Goal: Task Accomplishment & Management: Use online tool/utility

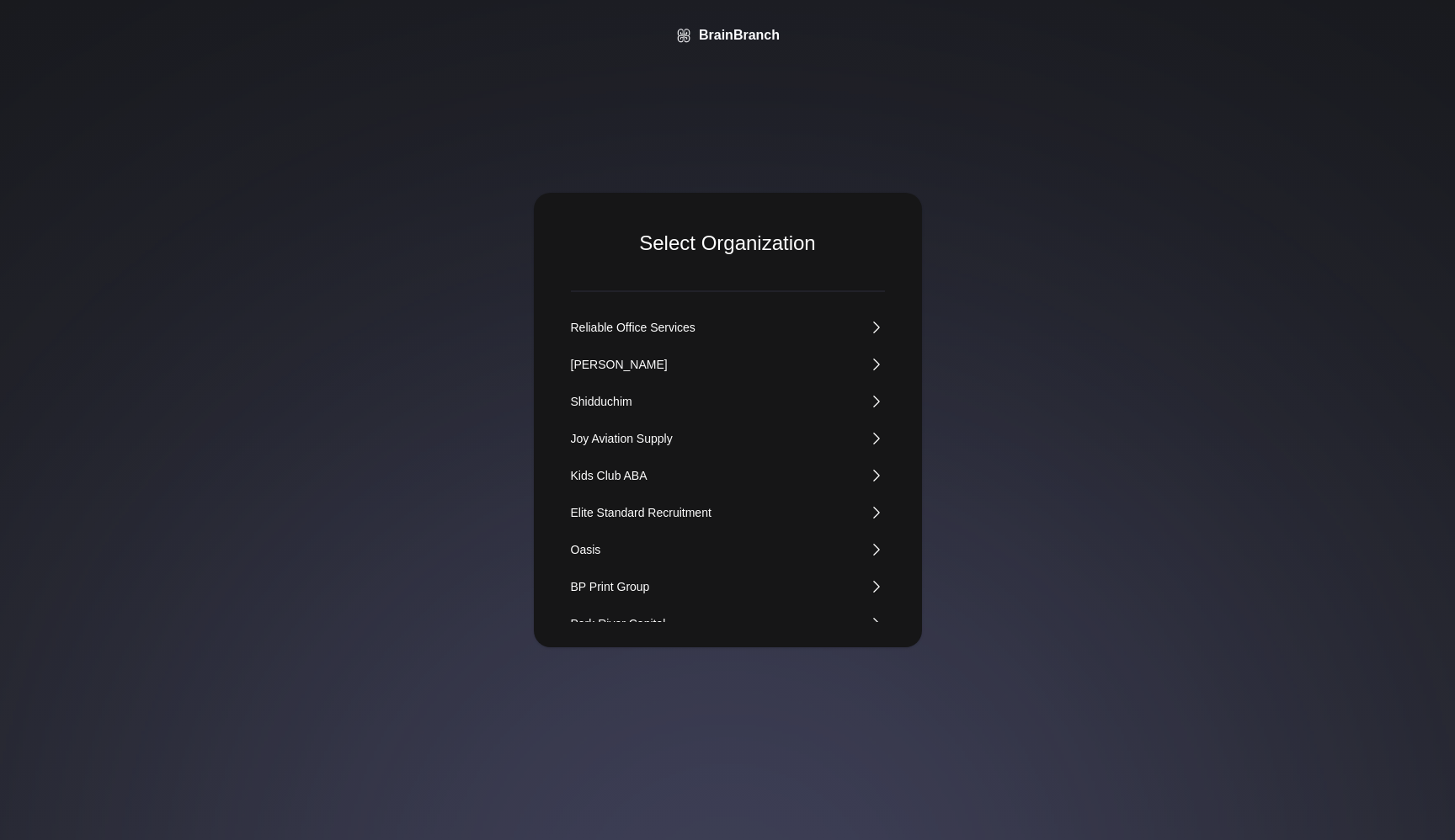
click at [612, 472] on div "Kids Club ABA" at bounding box center [609, 475] width 77 height 17
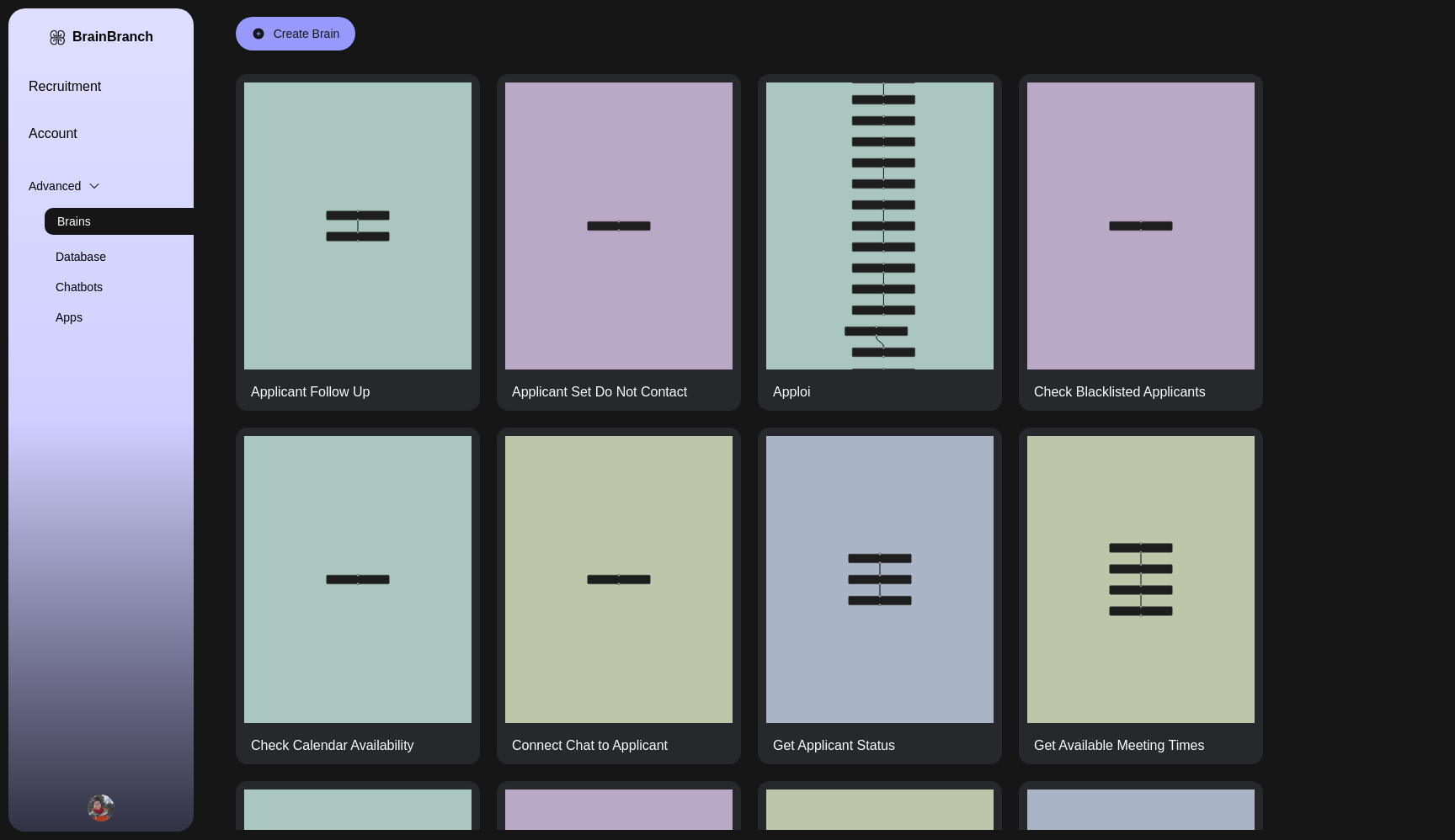
click at [81, 88] on link "Recruitment" at bounding box center [122, 87] width 186 height 20
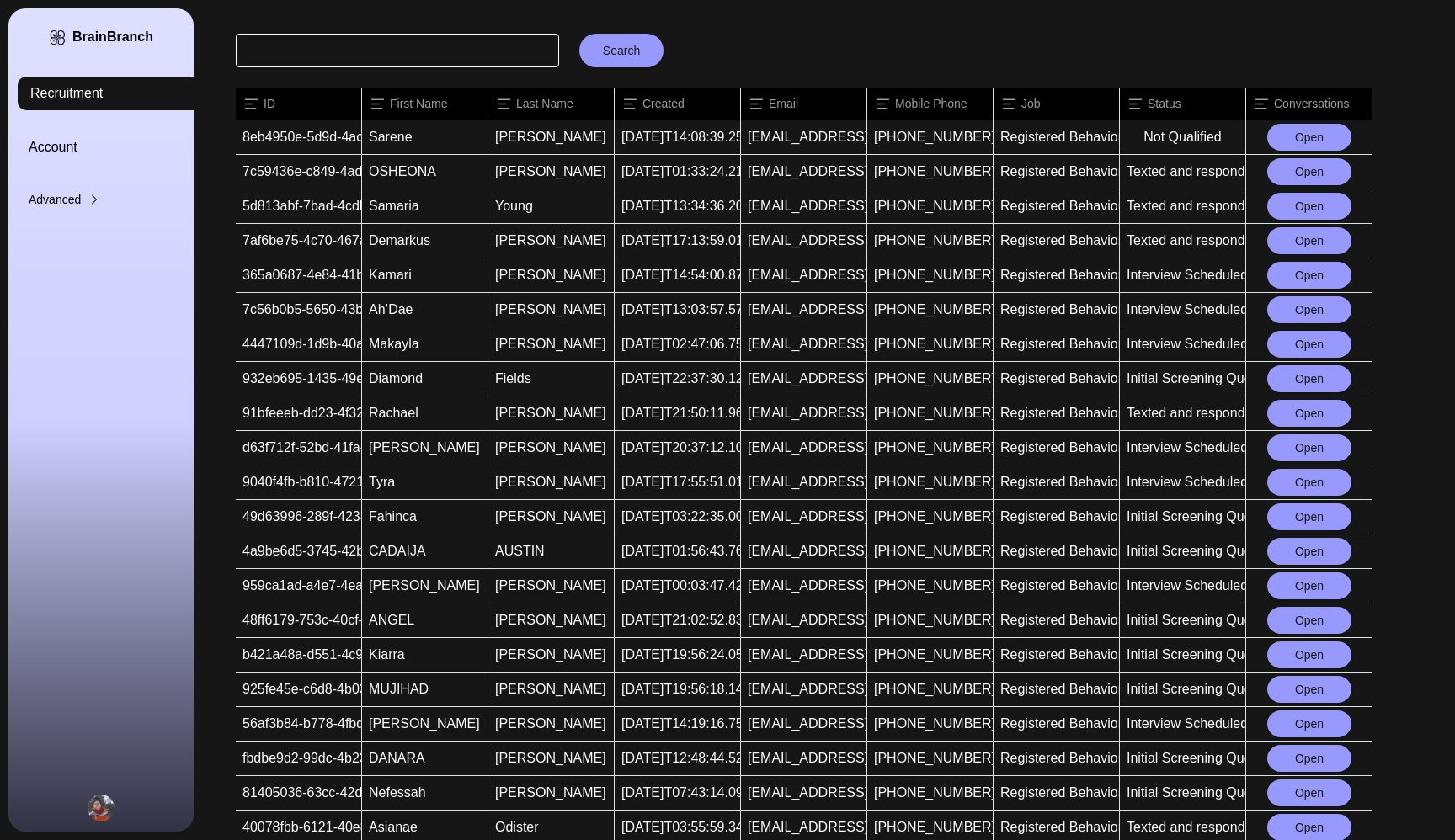
click at [1310, 132] on button "Open" at bounding box center [1309, 136] width 84 height 27
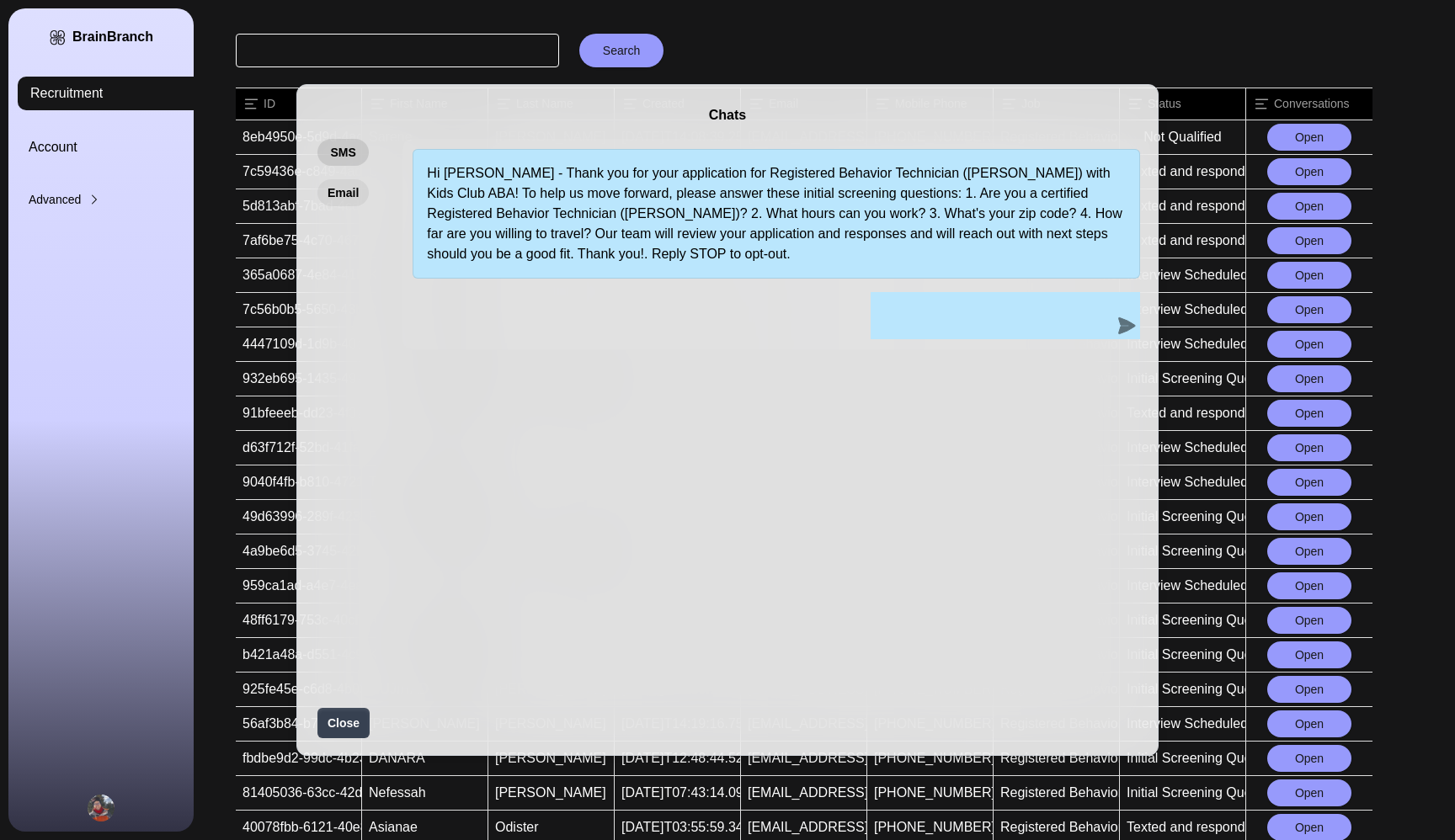
click at [324, 192] on button "Email" at bounding box center [343, 192] width 52 height 27
click at [901, 49] on div "Chats SMS Email Hi [PERSON_NAME] - Thank you for your application for Registere…" at bounding box center [728, 420] width 1455 height 840
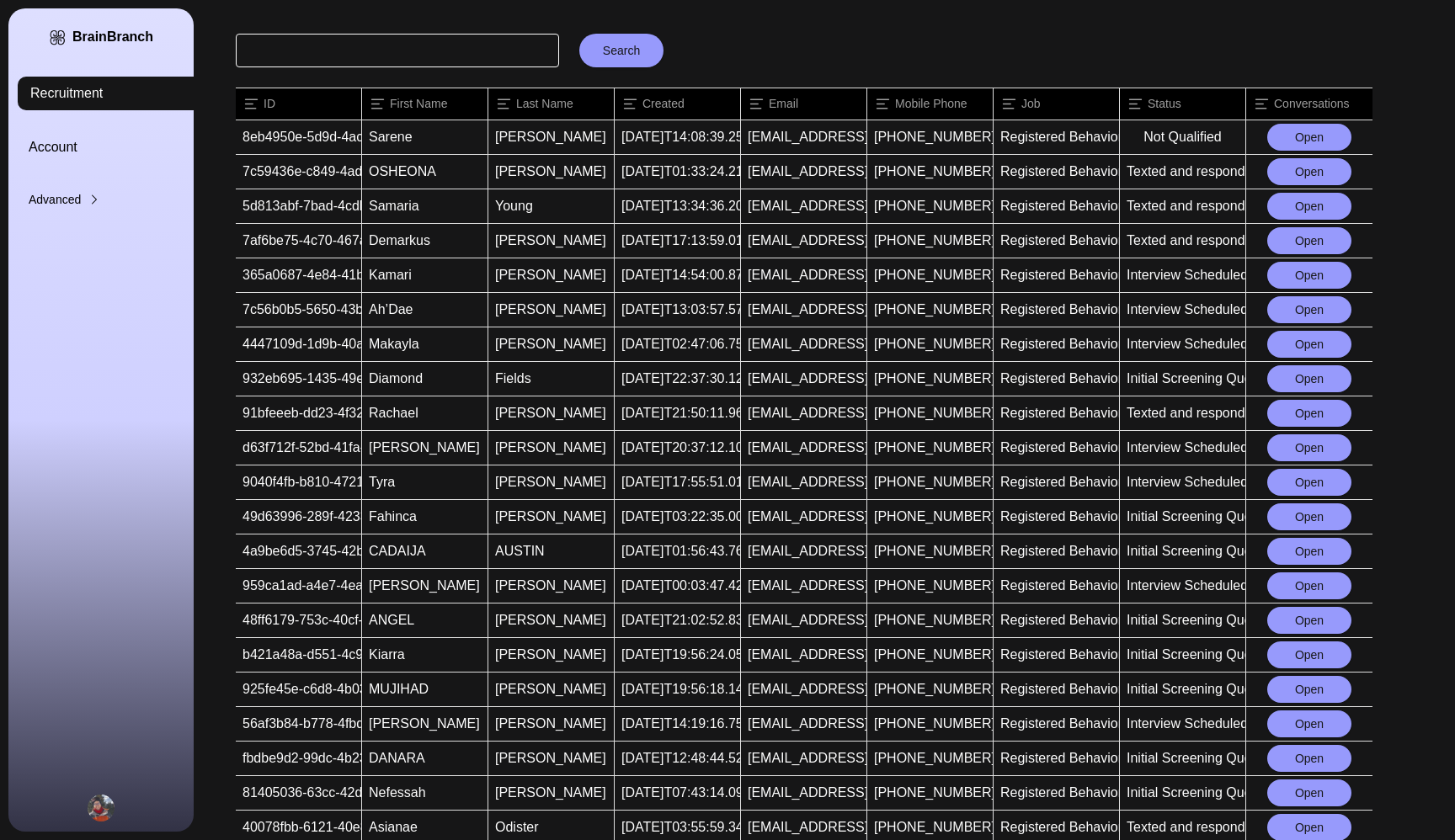
click at [1284, 172] on button "Open" at bounding box center [1309, 172] width 84 height 27
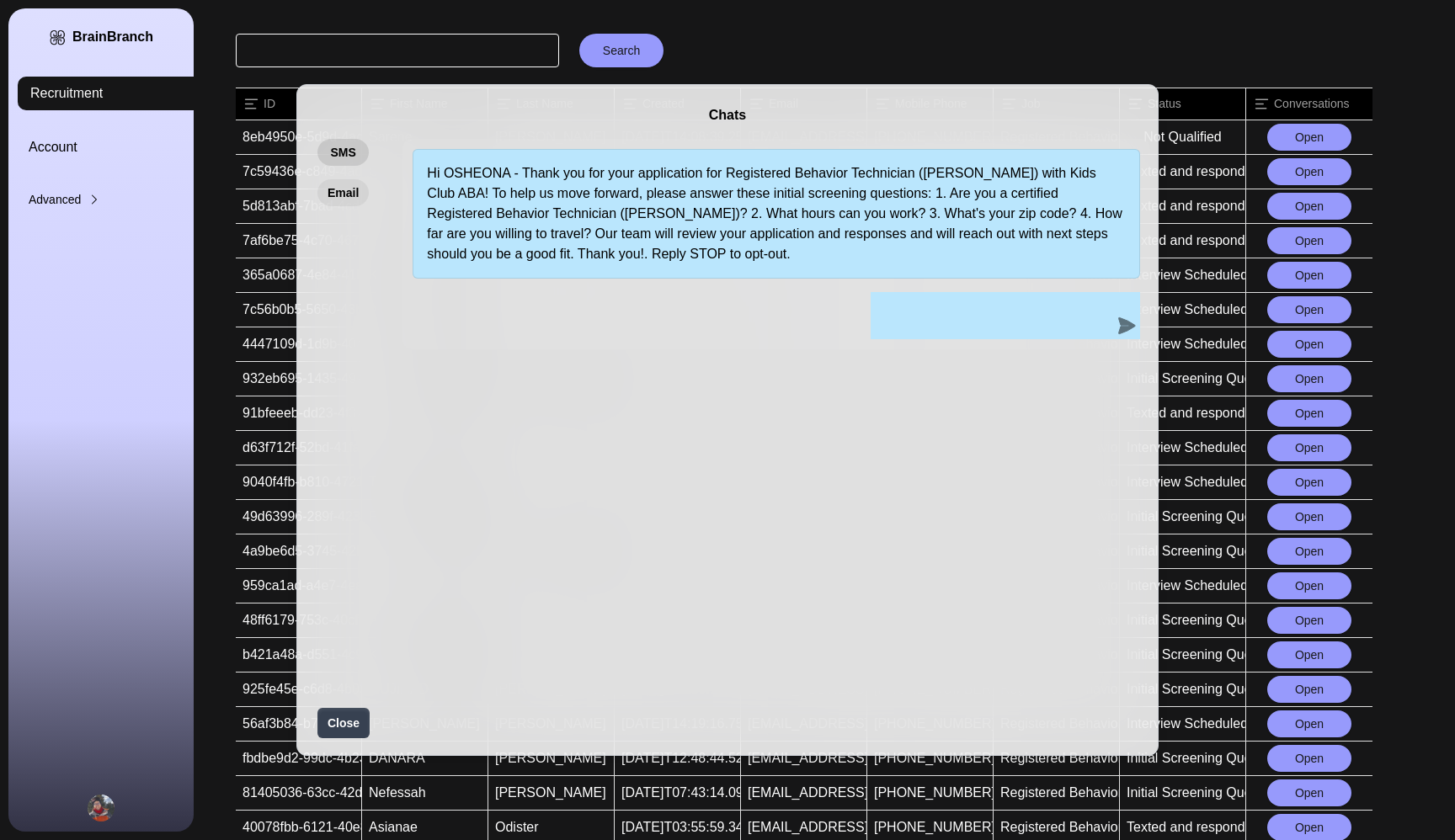
click at [341, 186] on button "Email" at bounding box center [343, 192] width 52 height 27
click at [829, 33] on div "Chats SMS Email Hi OSHEONA - Thank you for your application for Registered Beha…" at bounding box center [728, 420] width 1455 height 840
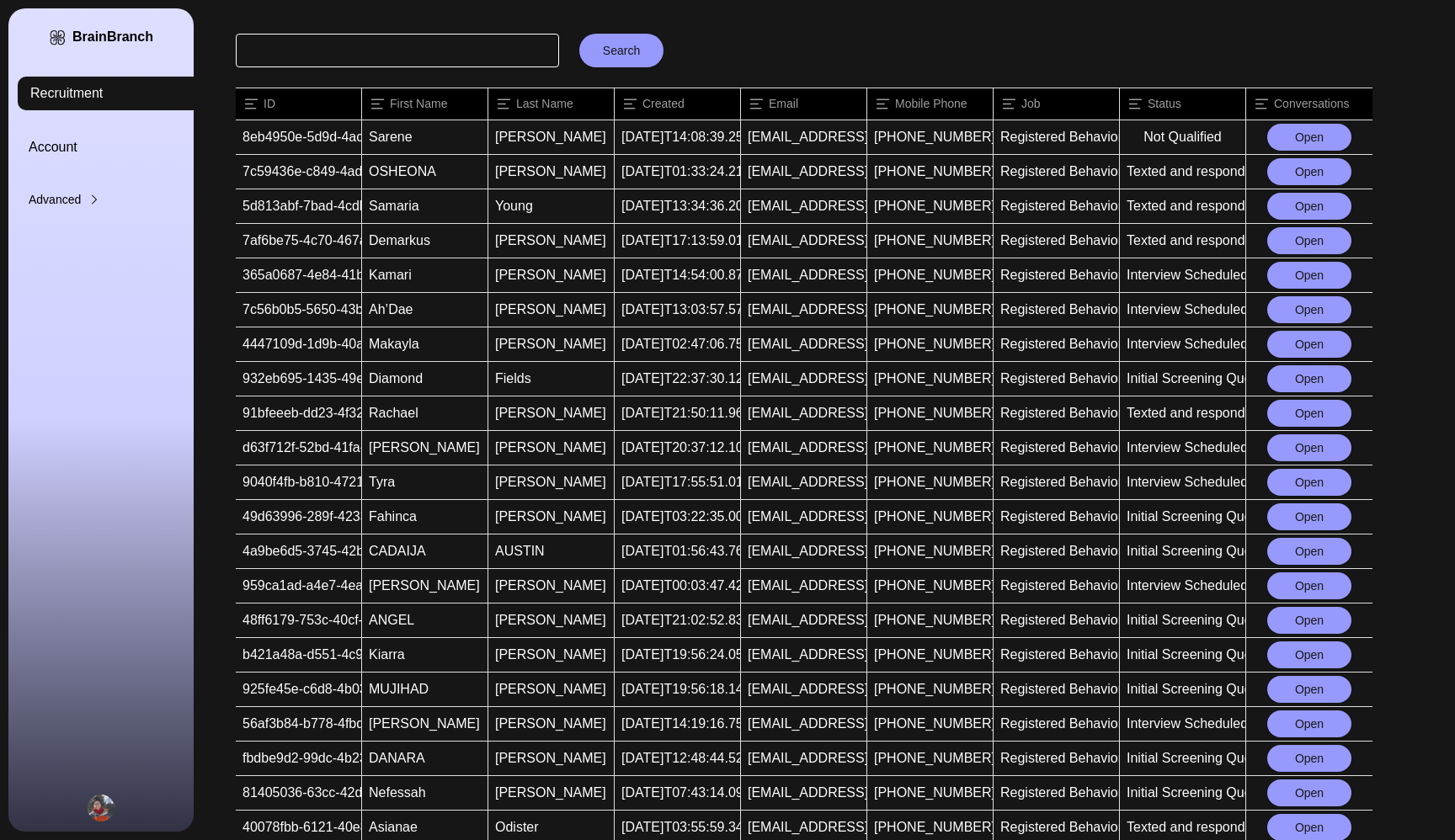
click at [1304, 200] on button "Open" at bounding box center [1309, 206] width 84 height 27
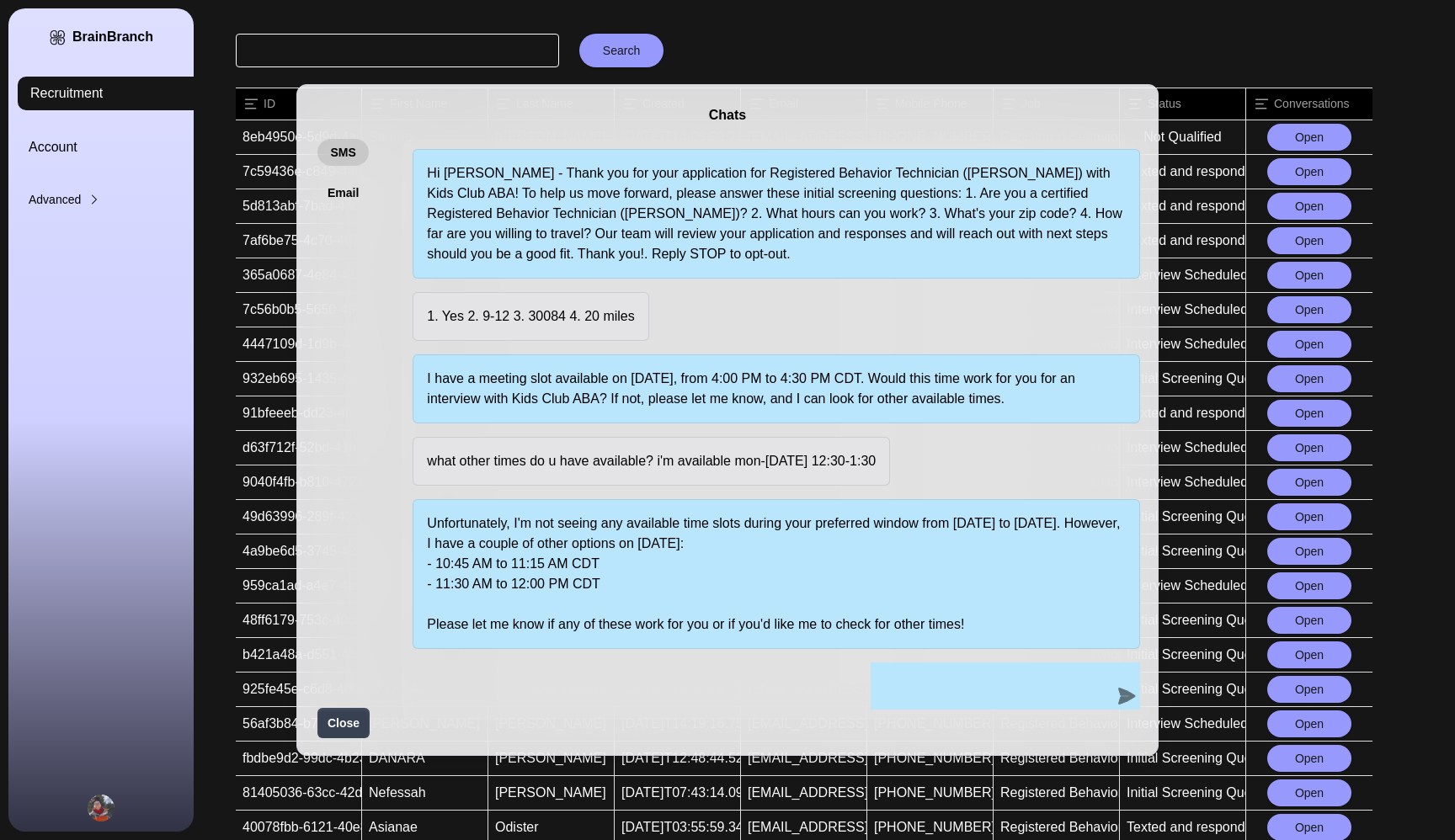
click at [896, 32] on div "Chats SMS Email Hi [PERSON_NAME] - Thank you for your application for Registere…" at bounding box center [728, 420] width 1455 height 840
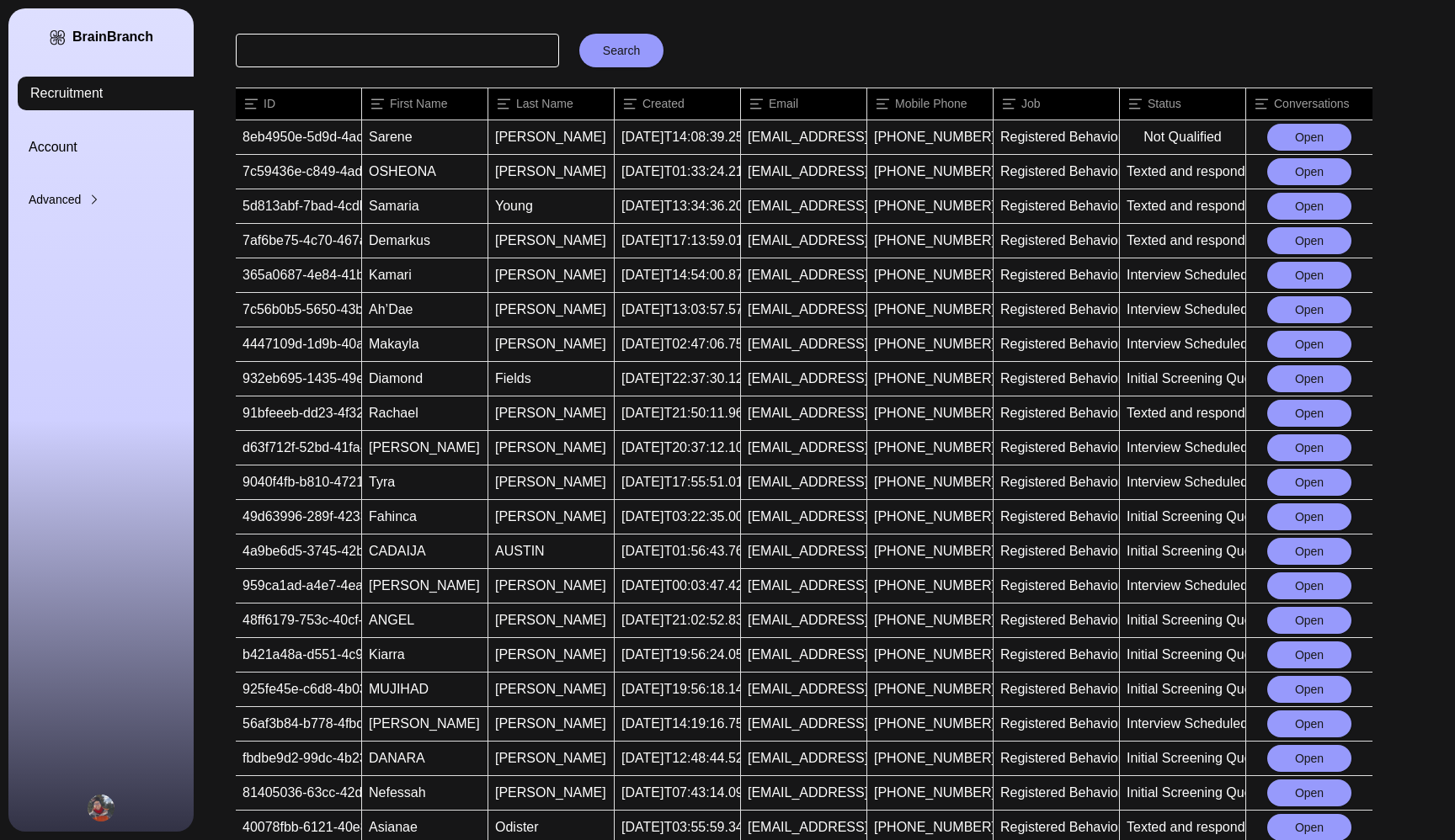
click at [1323, 237] on button "Open" at bounding box center [1309, 241] width 84 height 27
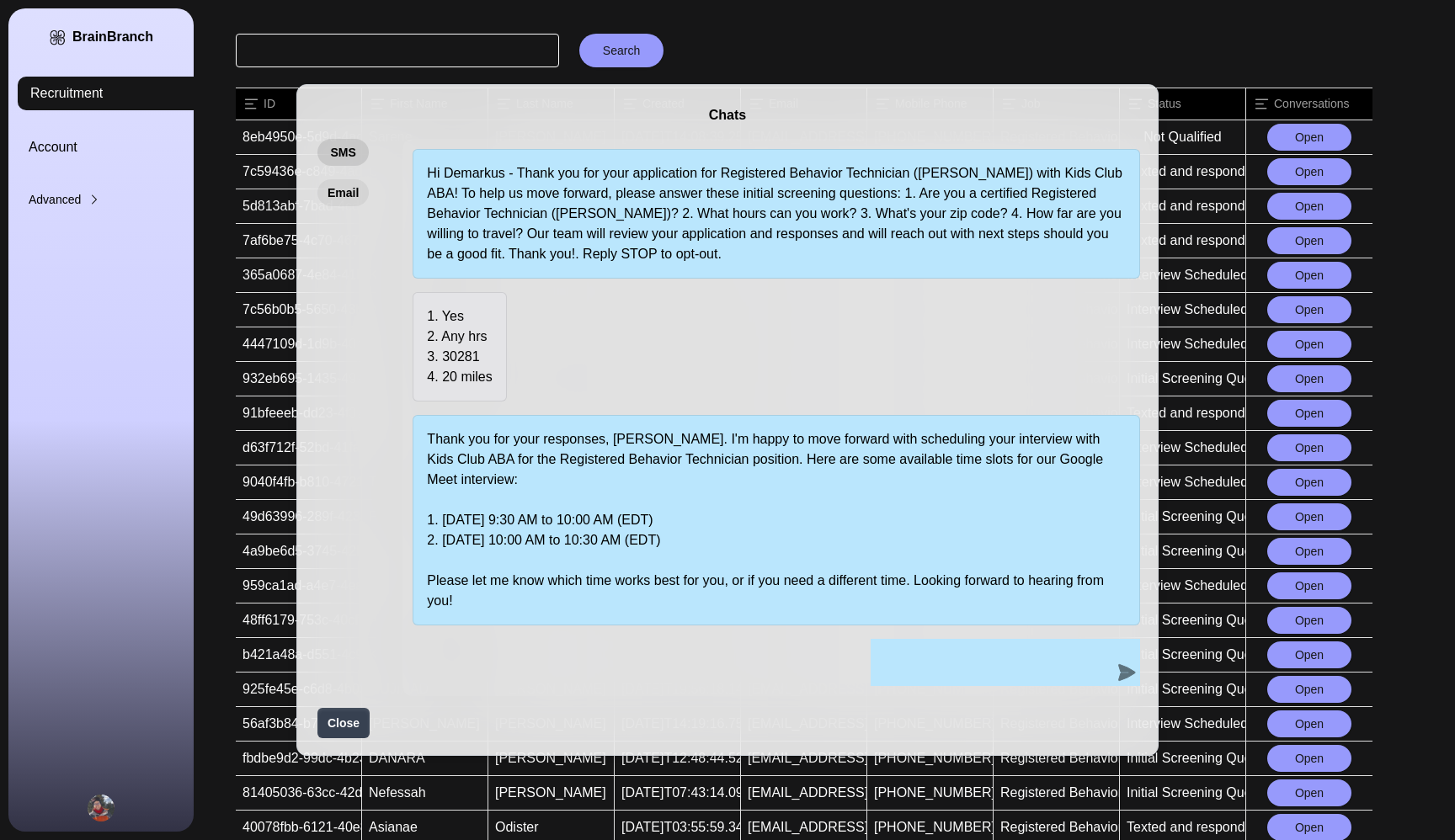
click at [352, 197] on button "Email" at bounding box center [343, 192] width 52 height 27
click at [791, 70] on div "Chats SMS Email Hi Demarkus - Thank you for your application for Registered Beh…" at bounding box center [728, 420] width 1455 height 840
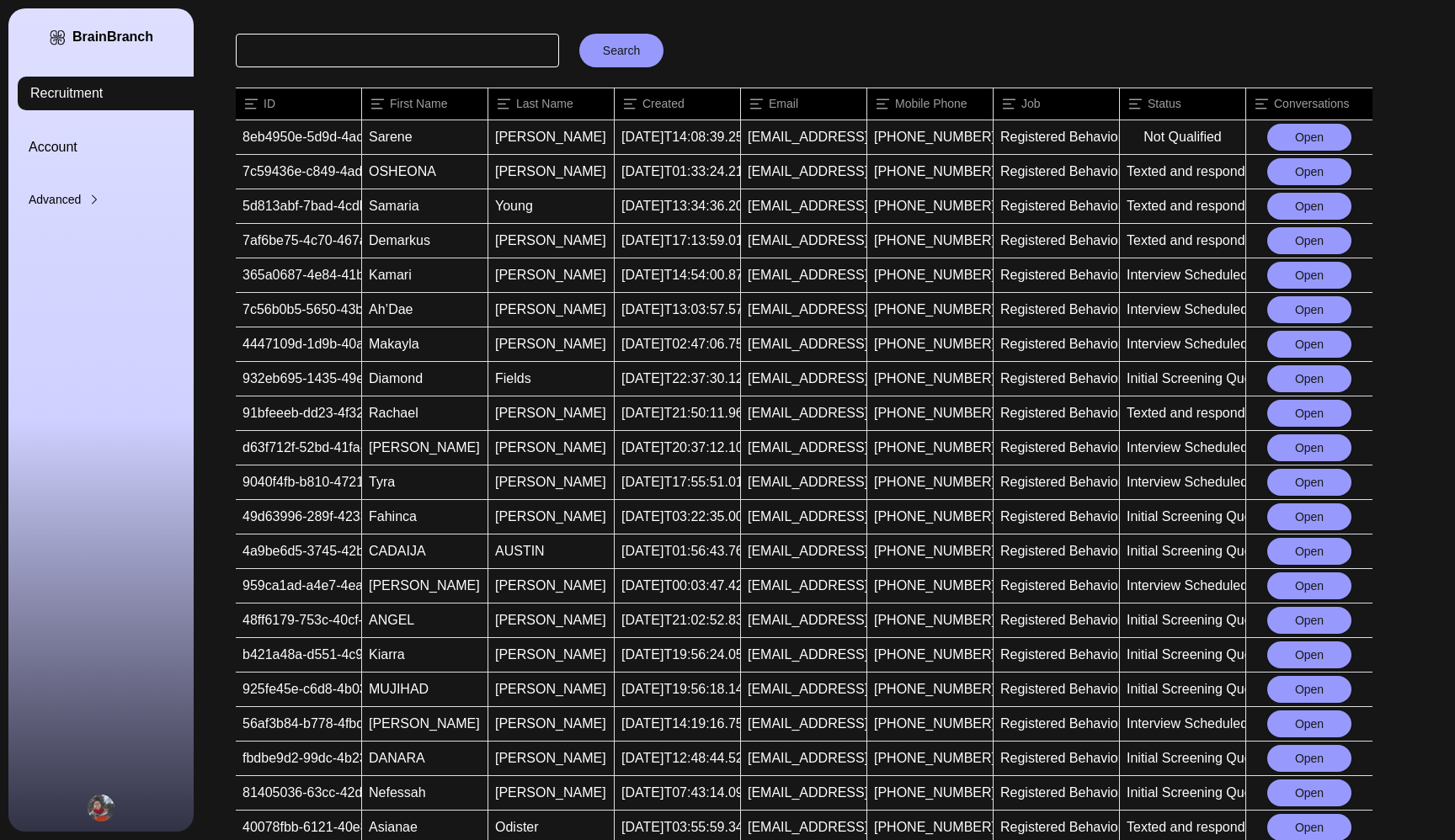
click at [1311, 277] on button "Open" at bounding box center [1309, 275] width 84 height 27
click at [71, 192] on div "Advanced" at bounding box center [122, 199] width 186 height 17
click at [67, 226] on link "Brains" at bounding box center [148, 229] width 186 height 17
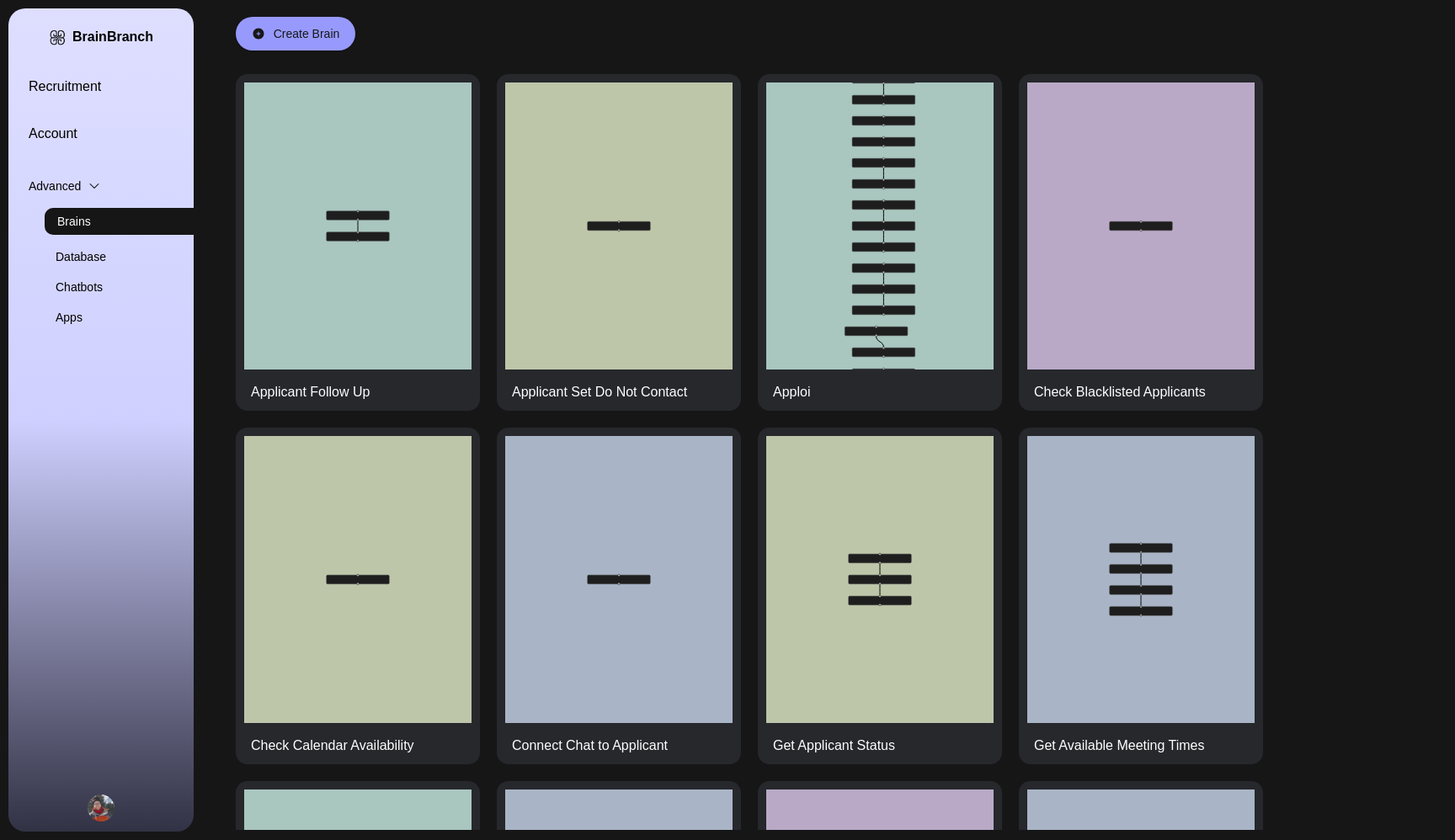
click at [84, 287] on link "Chatbots" at bounding box center [148, 286] width 186 height 17
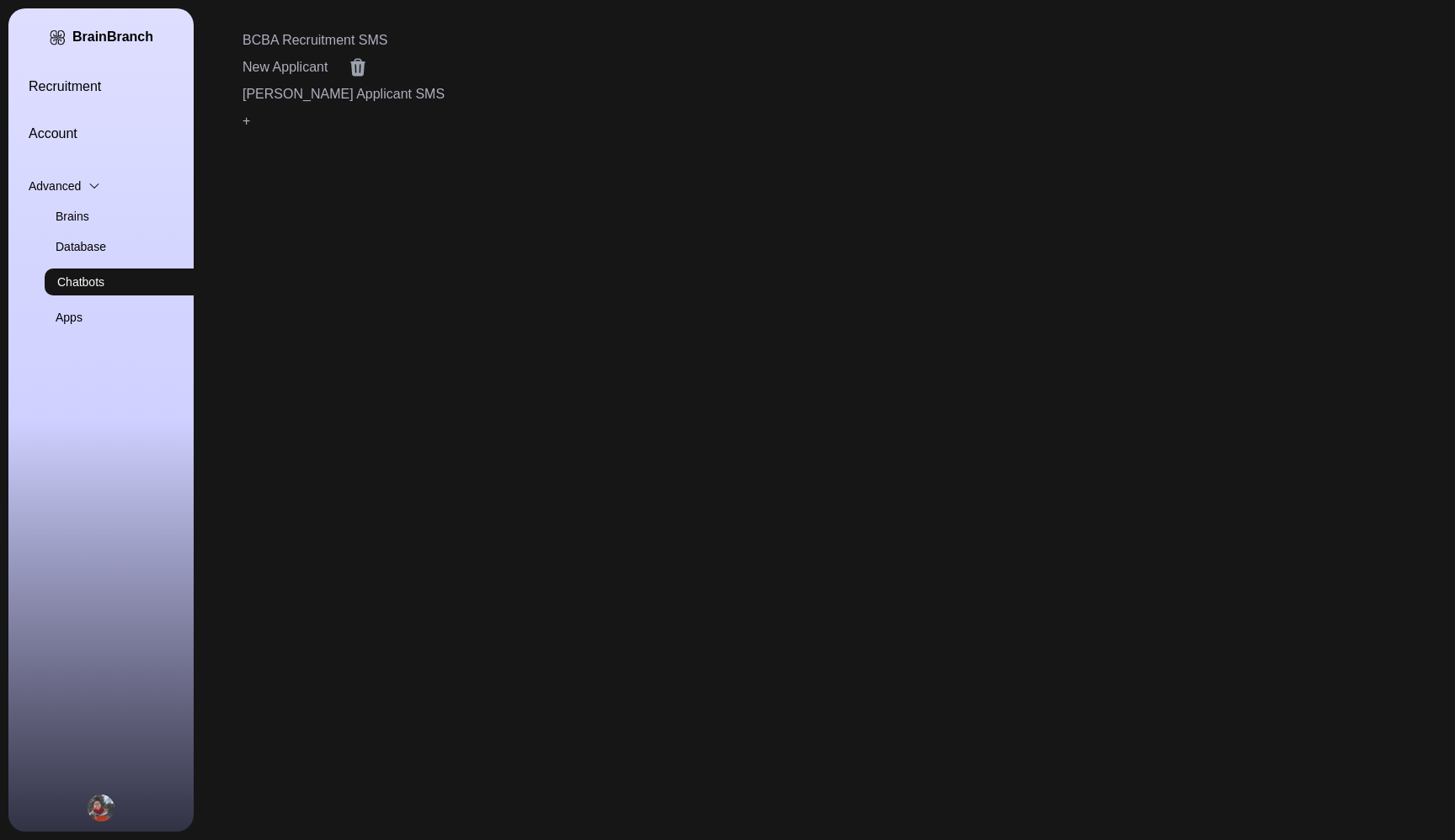
click at [275, 69] on link "New Applicant" at bounding box center [285, 66] width 85 height 20
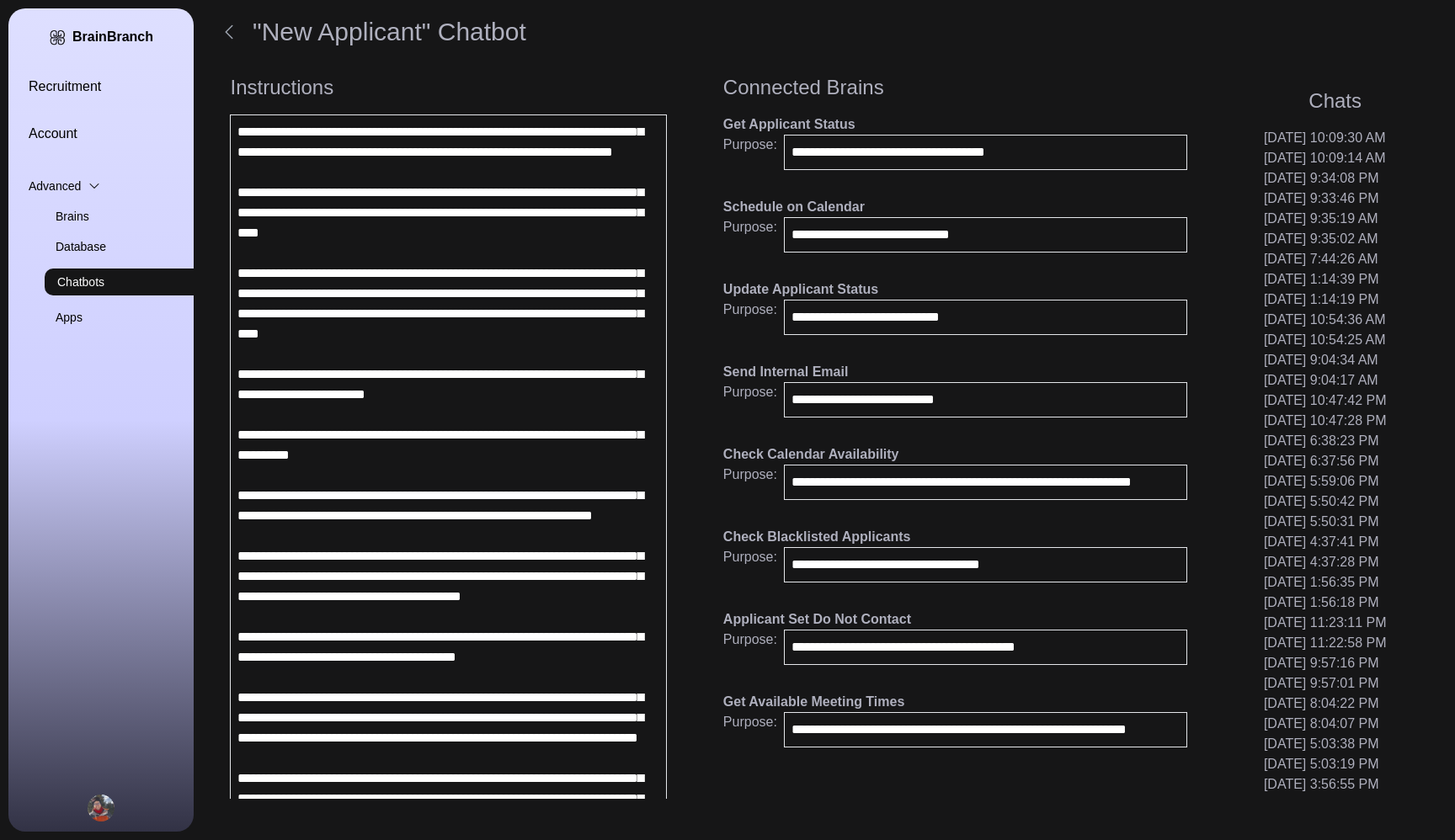
click at [67, 242] on link "Database" at bounding box center [148, 246] width 186 height 17
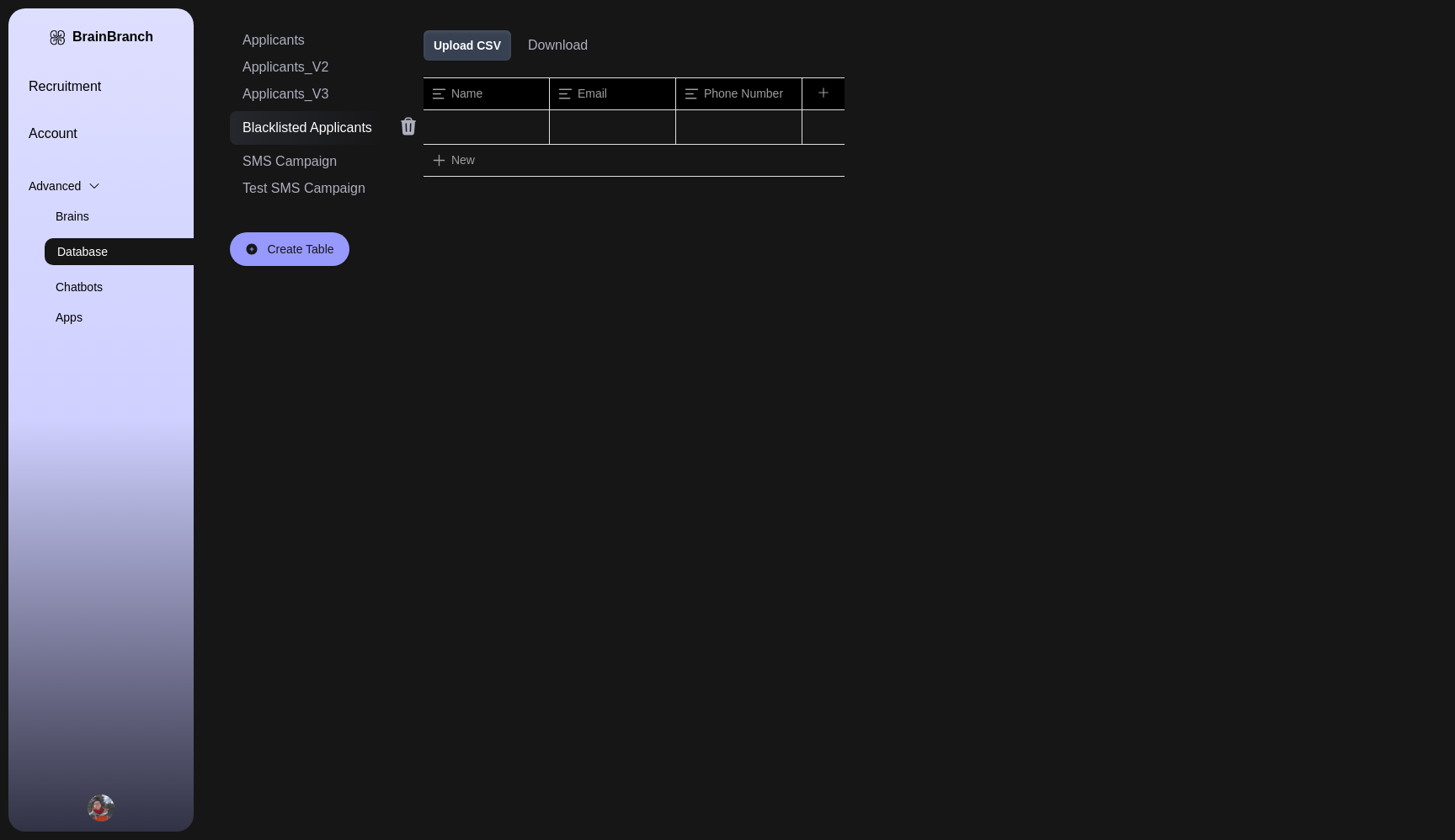
click at [507, 128] on div at bounding box center [486, 127] width 125 height 33
click at [601, 121] on div at bounding box center [612, 127] width 125 height 33
click at [492, 87] on div "Name" at bounding box center [486, 94] width 125 height 32
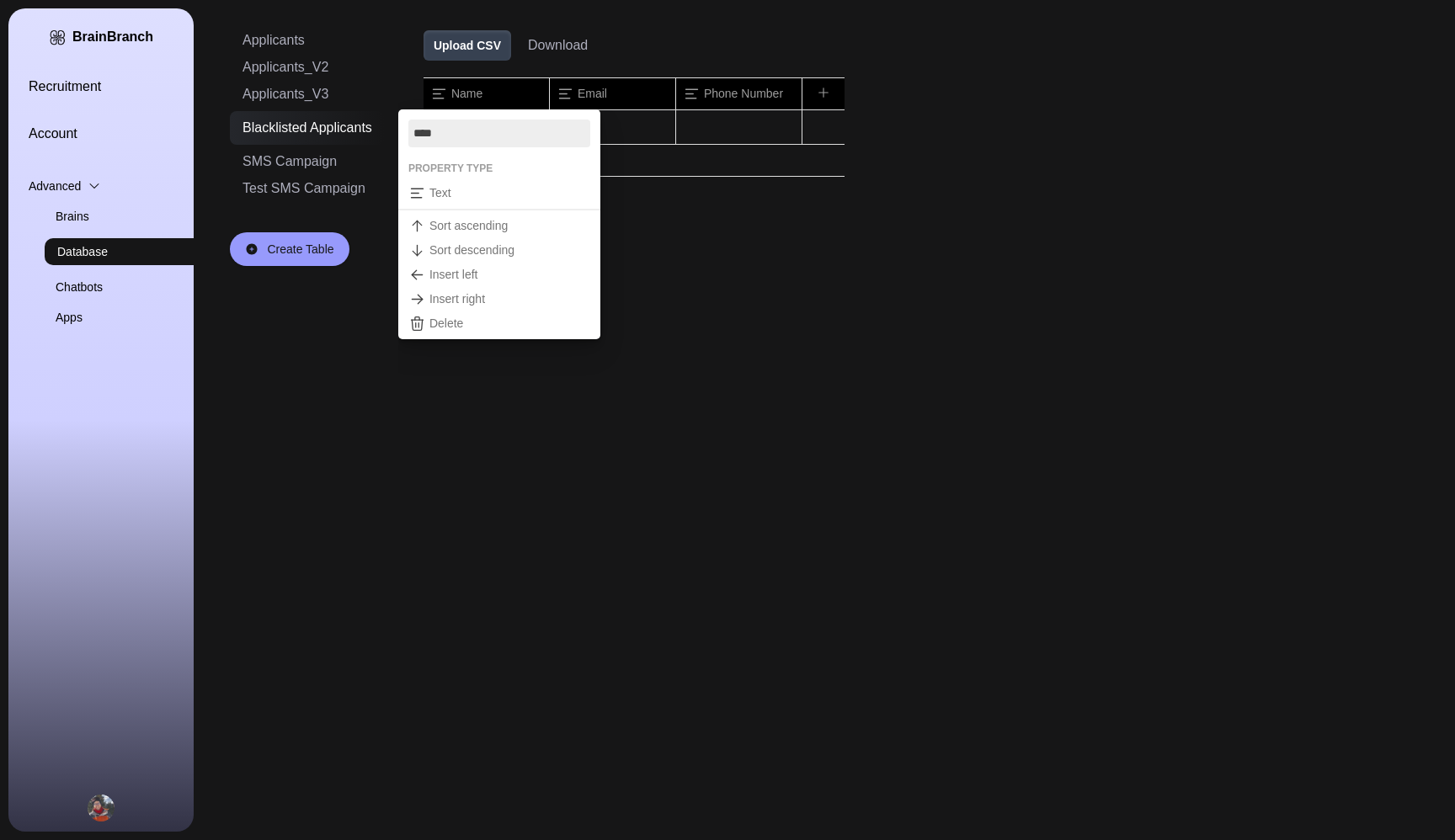
click at [684, 238] on div at bounding box center [728, 420] width 1455 height 840
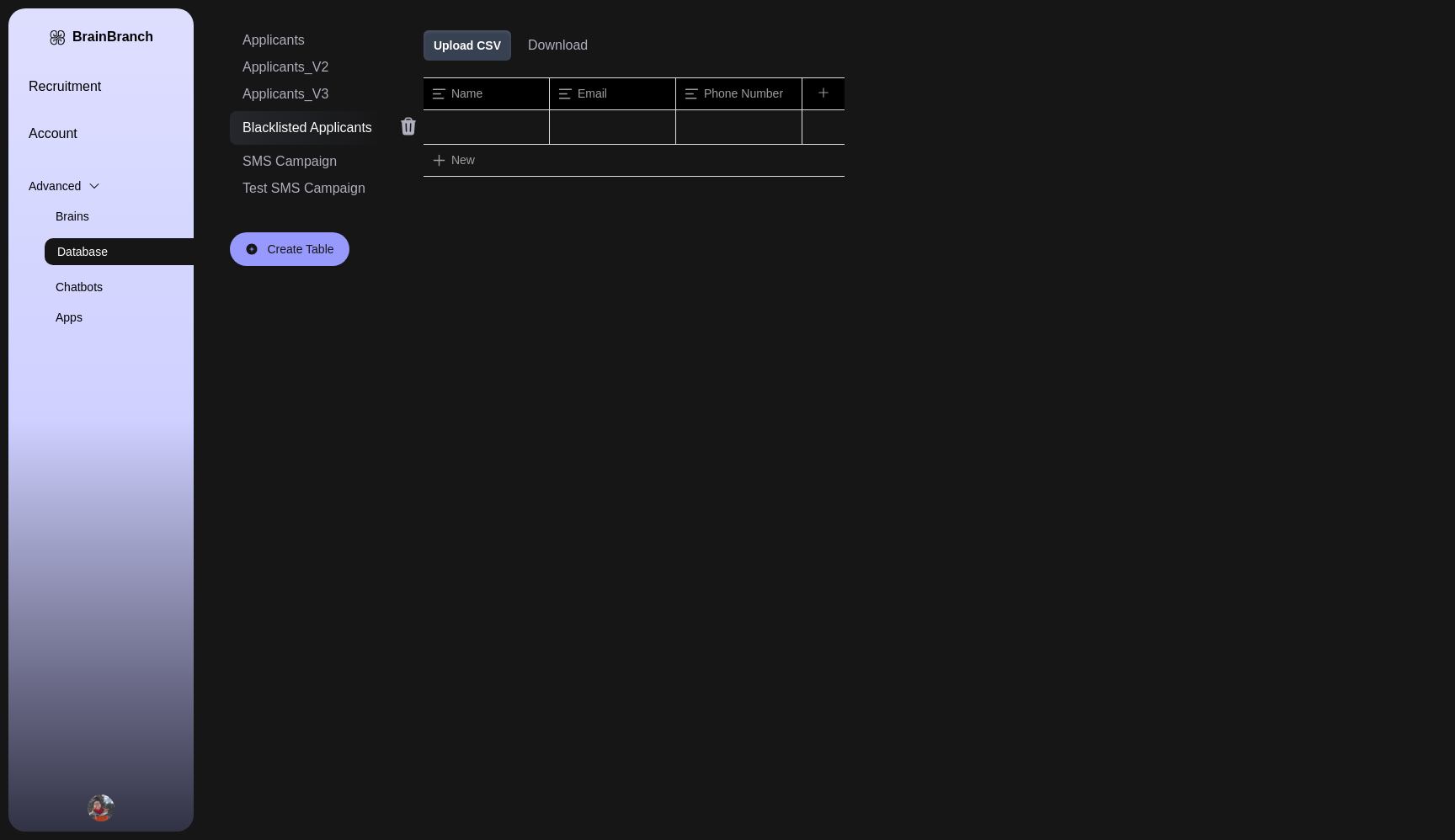
click at [478, 136] on div at bounding box center [486, 127] width 125 height 33
